Goal: Contribute content

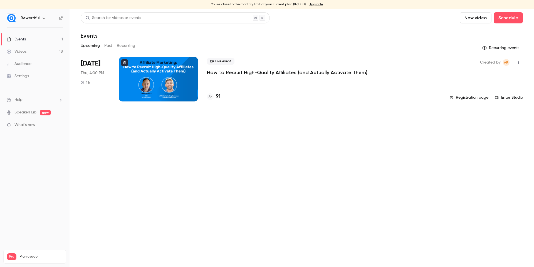
click at [293, 69] on p "How to Recruit High-Quality Affiliates (and Actually Activate Them)" at bounding box center [287, 72] width 161 height 7
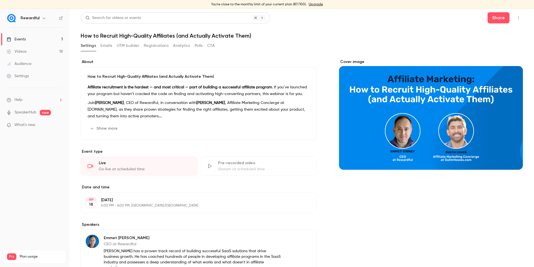
click at [154, 46] on button "Registrations" at bounding box center [156, 45] width 25 height 9
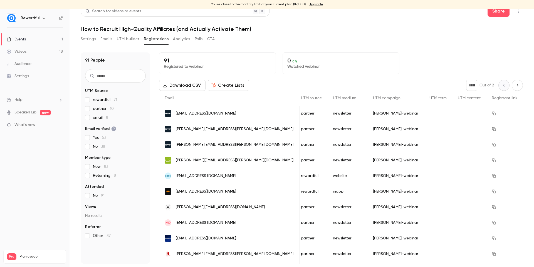
click at [36, 55] on link "Videos 18" at bounding box center [35, 51] width 70 height 12
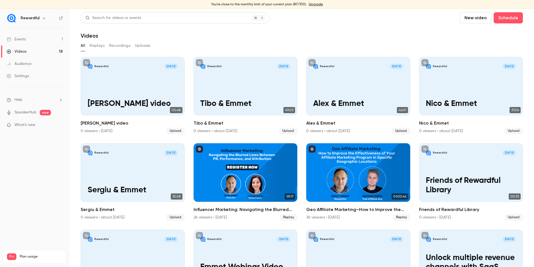
click at [469, 18] on button "New video" at bounding box center [476, 17] width 32 height 11
click at [474, 43] on li "Upload" at bounding box center [488, 47] width 60 height 14
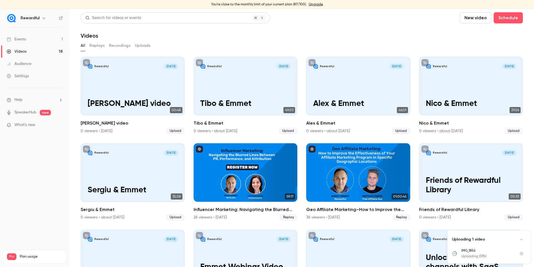
click at [474, 17] on button "New video" at bounding box center [476, 17] width 32 height 11
click at [473, 45] on div "Upload" at bounding box center [492, 48] width 42 height 6
click at [522, 233] on icon "Cancel upload" at bounding box center [522, 234] width 4 height 4
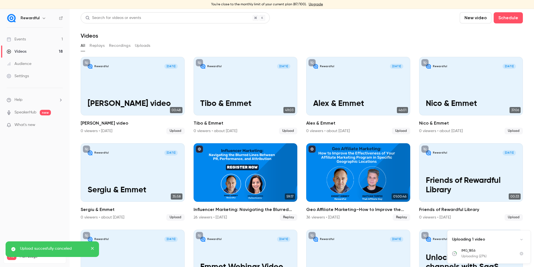
click at [470, 15] on button "New video" at bounding box center [476, 17] width 32 height 11
click at [476, 43] on li "Upload" at bounding box center [488, 47] width 60 height 14
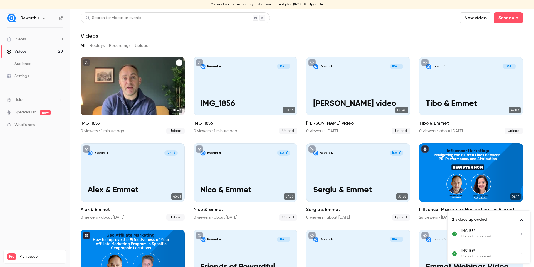
click at [176, 62] on button "IMG_1859" at bounding box center [179, 62] width 7 height 7
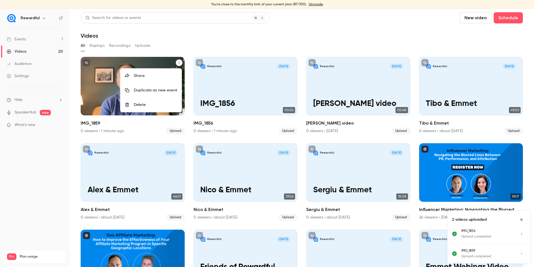
click at [100, 70] on div at bounding box center [267, 133] width 534 height 267
